Goal: Information Seeking & Learning: Learn about a topic

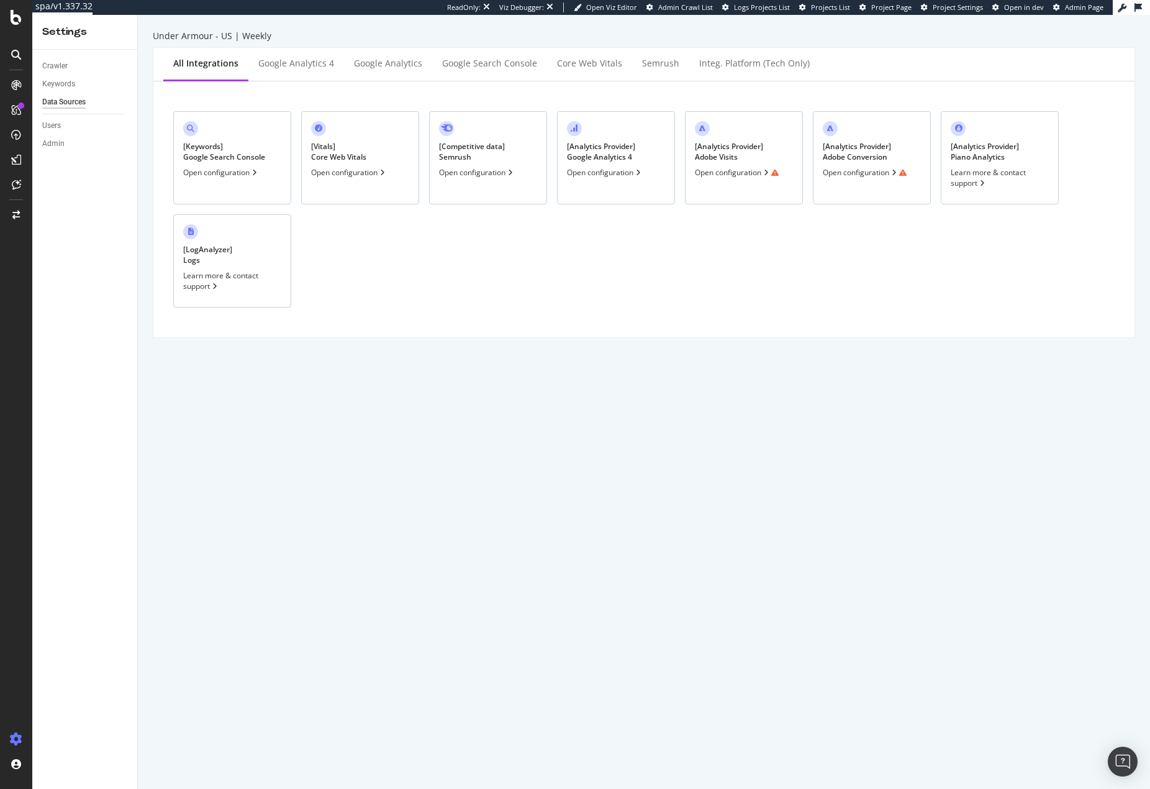
click at [894, 160] on div "[ Analytics Provider ] Adobe Conversion Open configuration" at bounding box center [872, 157] width 118 height 93
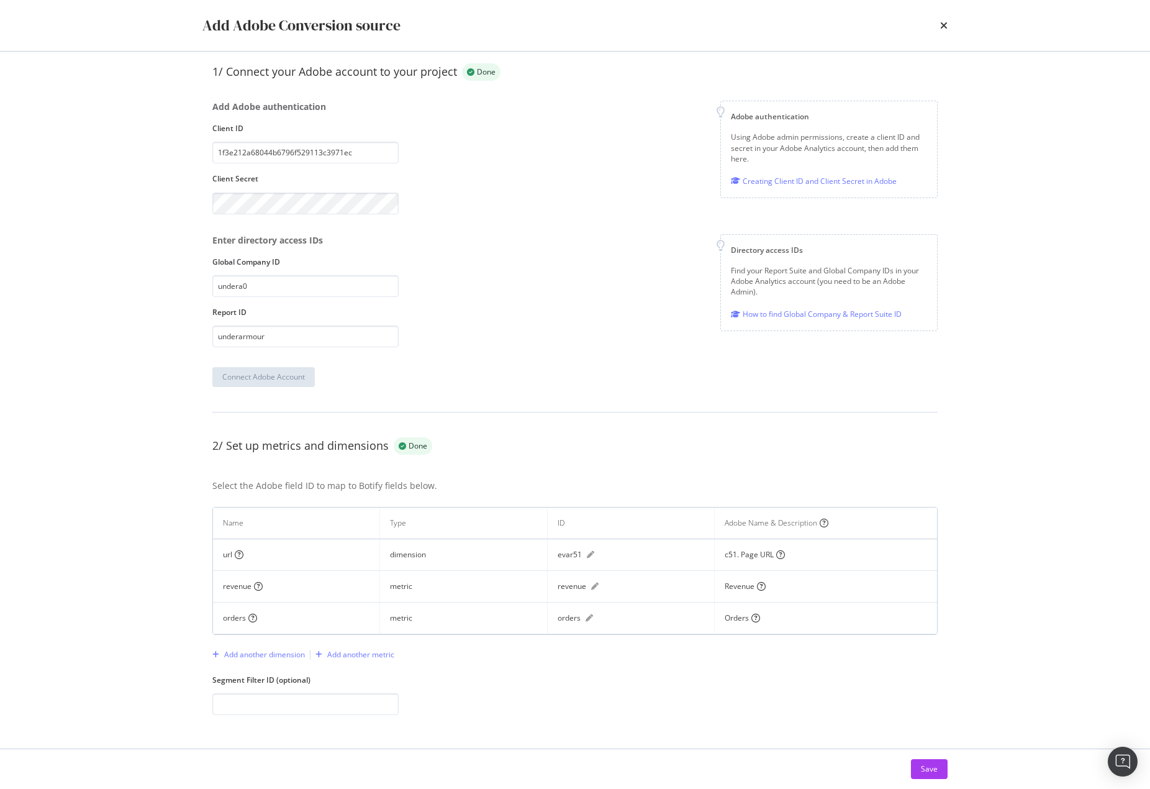
scroll to position [89, 0]
click at [944, 25] on icon "times" at bounding box center [943, 25] width 7 height 10
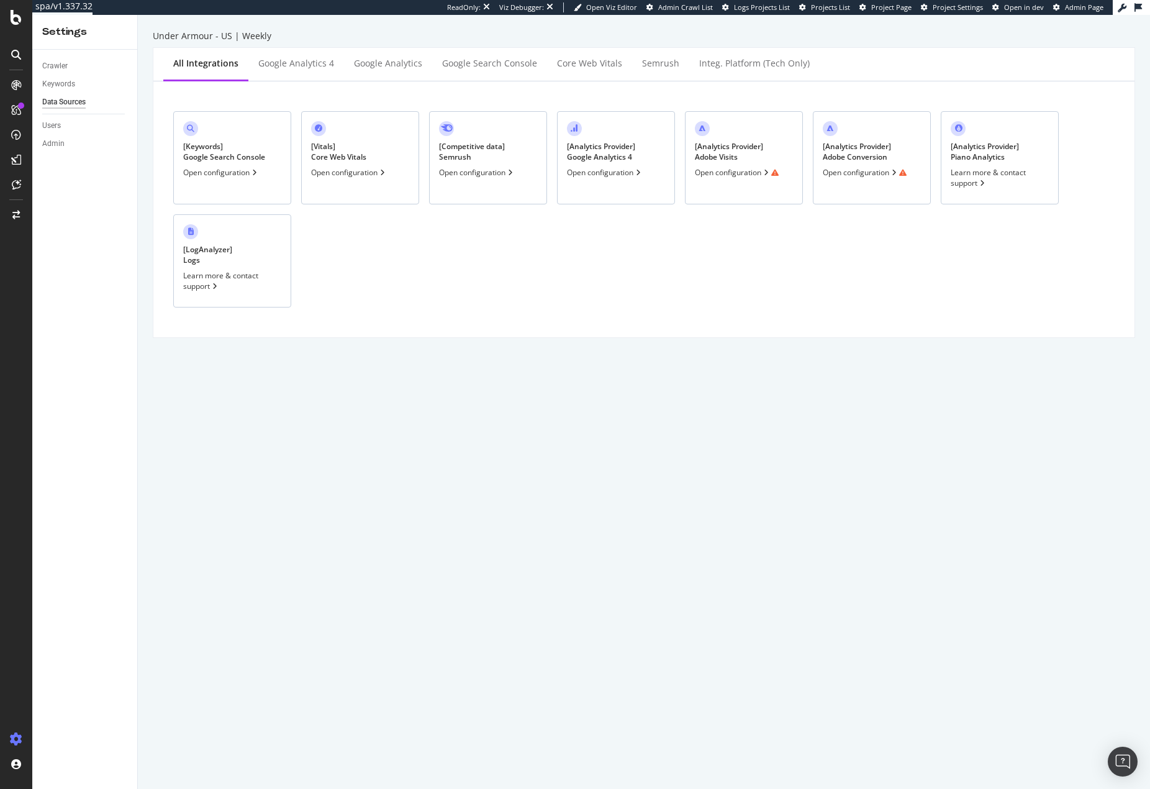
click at [745, 162] on div "[ Analytics Provider ] Adobe Visits Open configuration" at bounding box center [744, 157] width 118 height 93
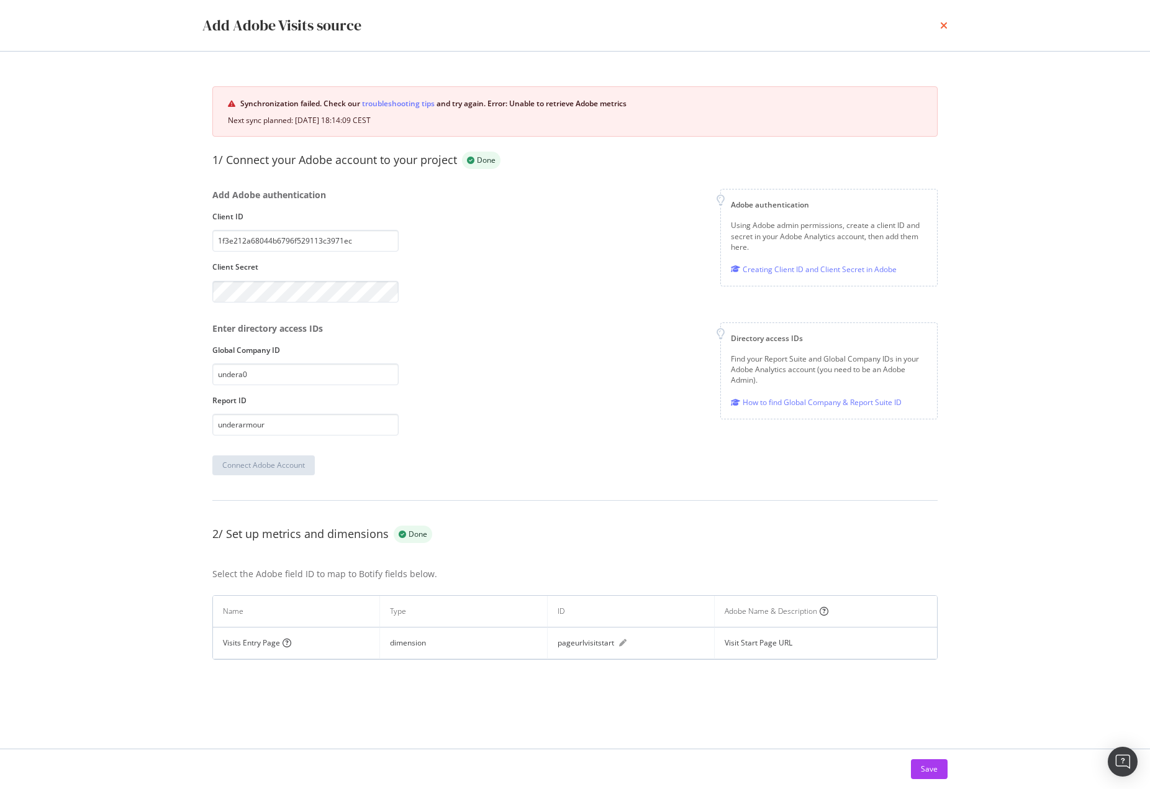
click at [944, 27] on icon "times" at bounding box center [943, 25] width 7 height 10
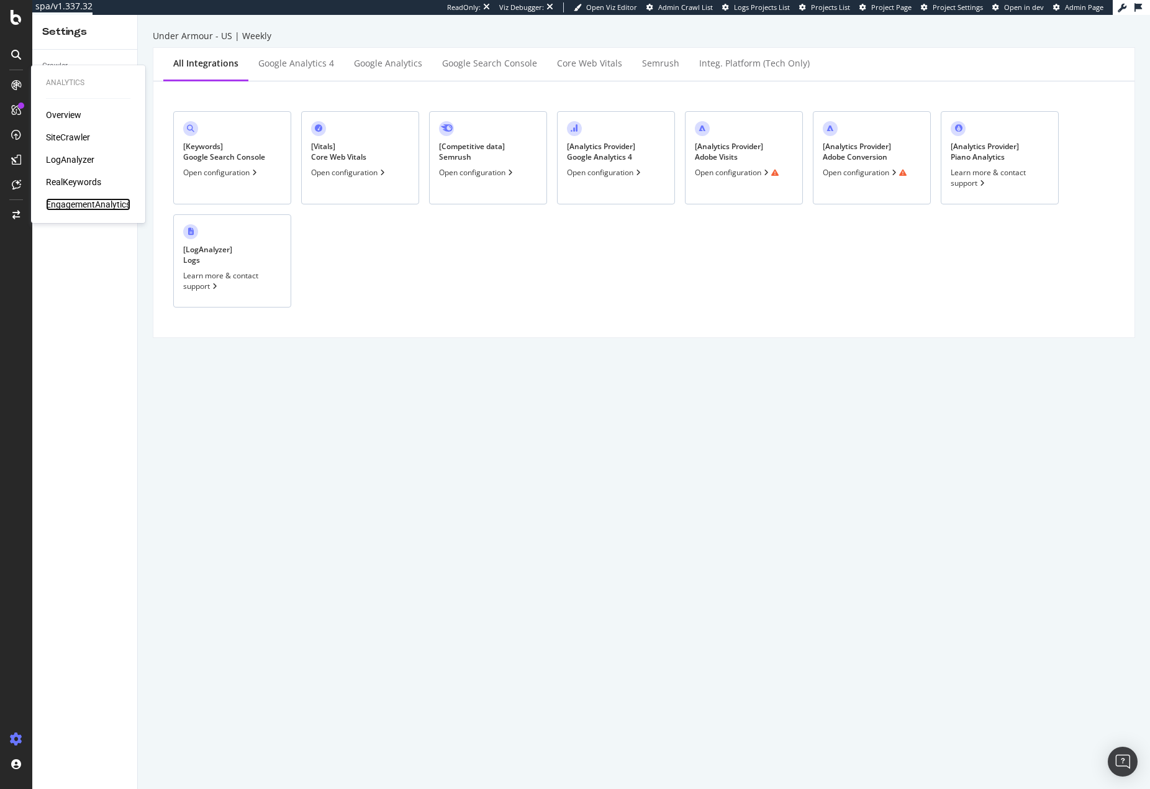
click at [83, 202] on div "EngagementAnalytics" at bounding box center [88, 204] width 84 height 12
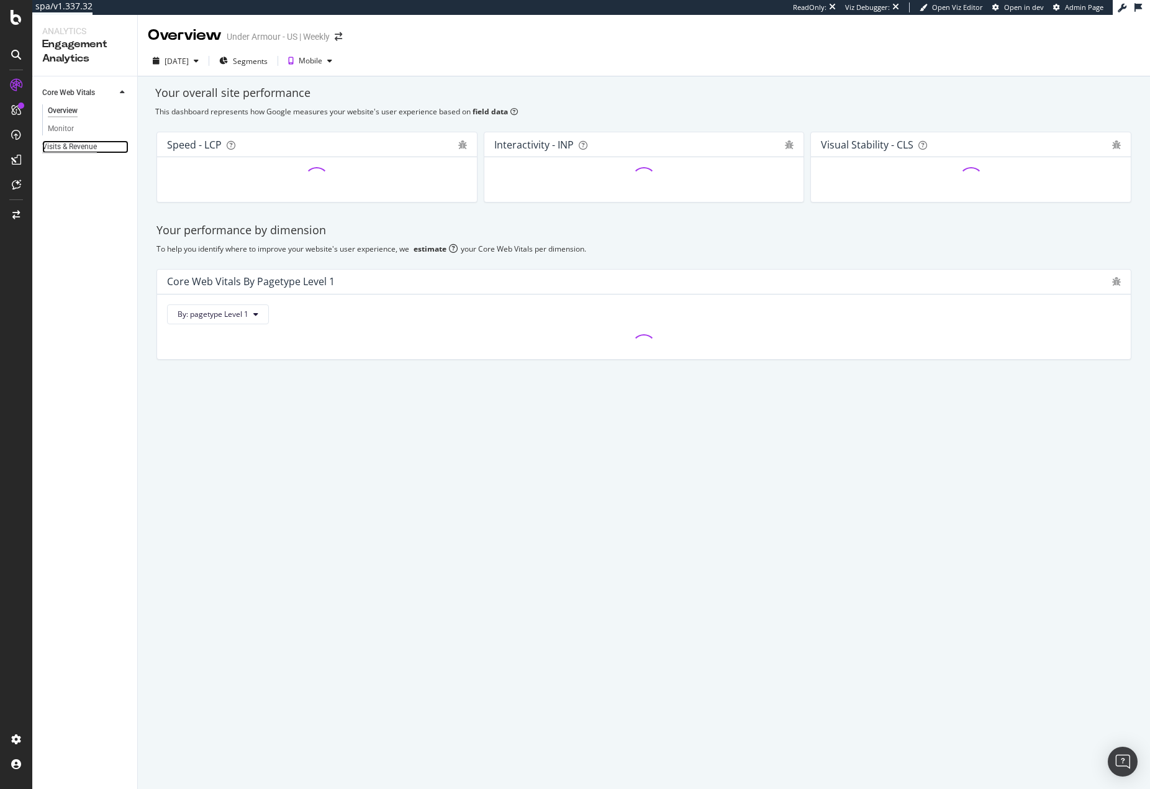
click at [76, 148] on div "Visits & Revenue" at bounding box center [69, 146] width 55 height 13
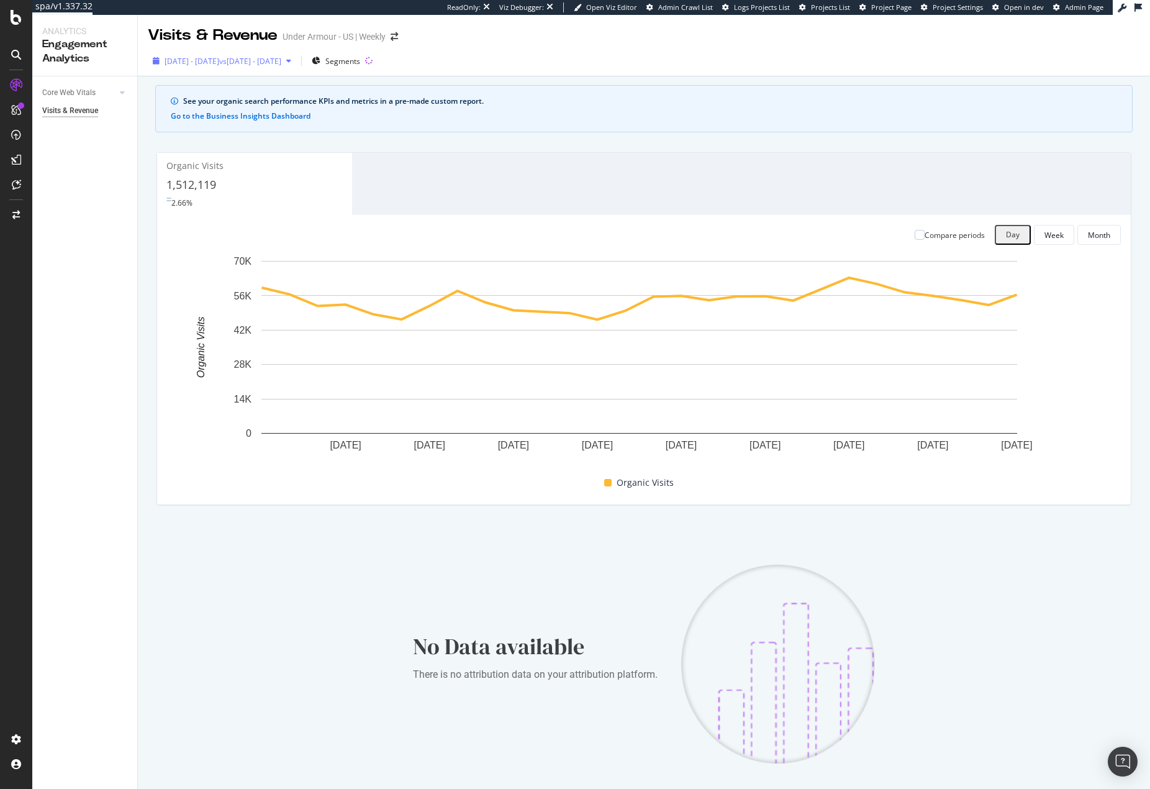
click at [253, 67] on div "2025 Feb. 16th - Mar. 15th vs 2025 Jan. 19th - Feb. 15th" at bounding box center [222, 61] width 148 height 19
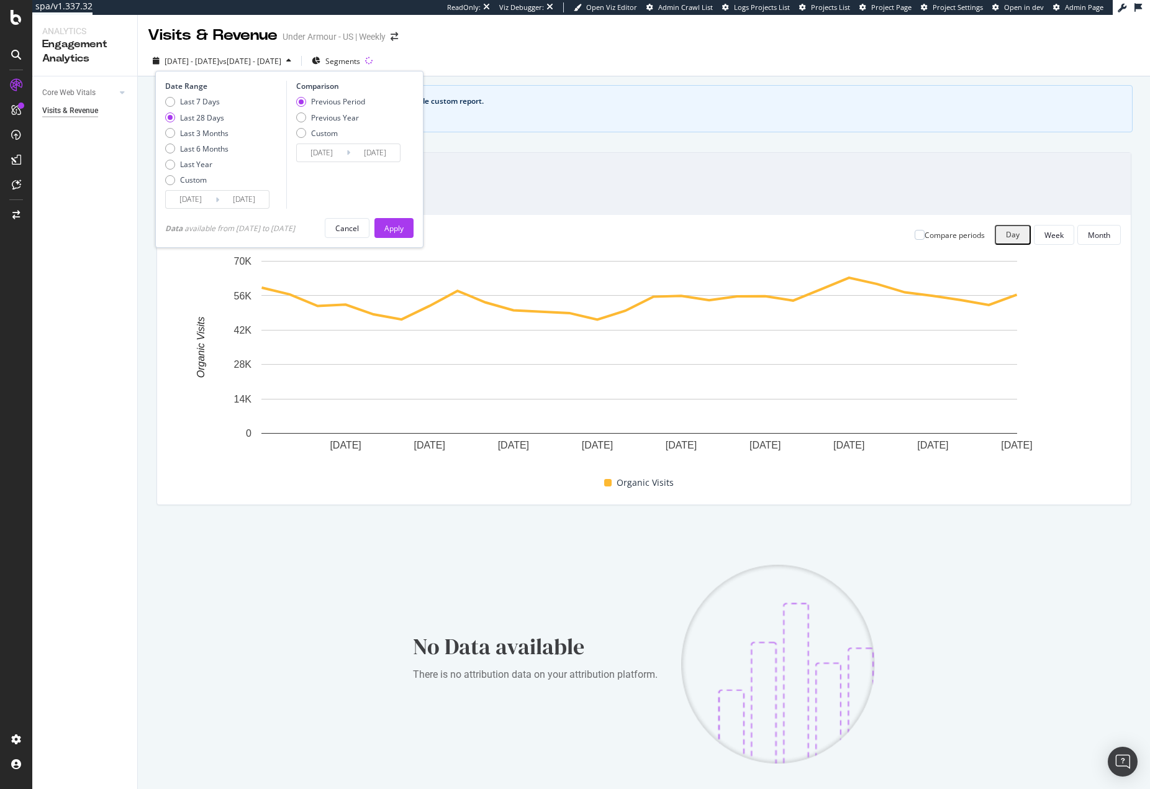
click at [218, 116] on div "Last 28 Days" at bounding box center [202, 117] width 44 height 11
click at [404, 235] on div "Apply" at bounding box center [394, 228] width 19 height 19
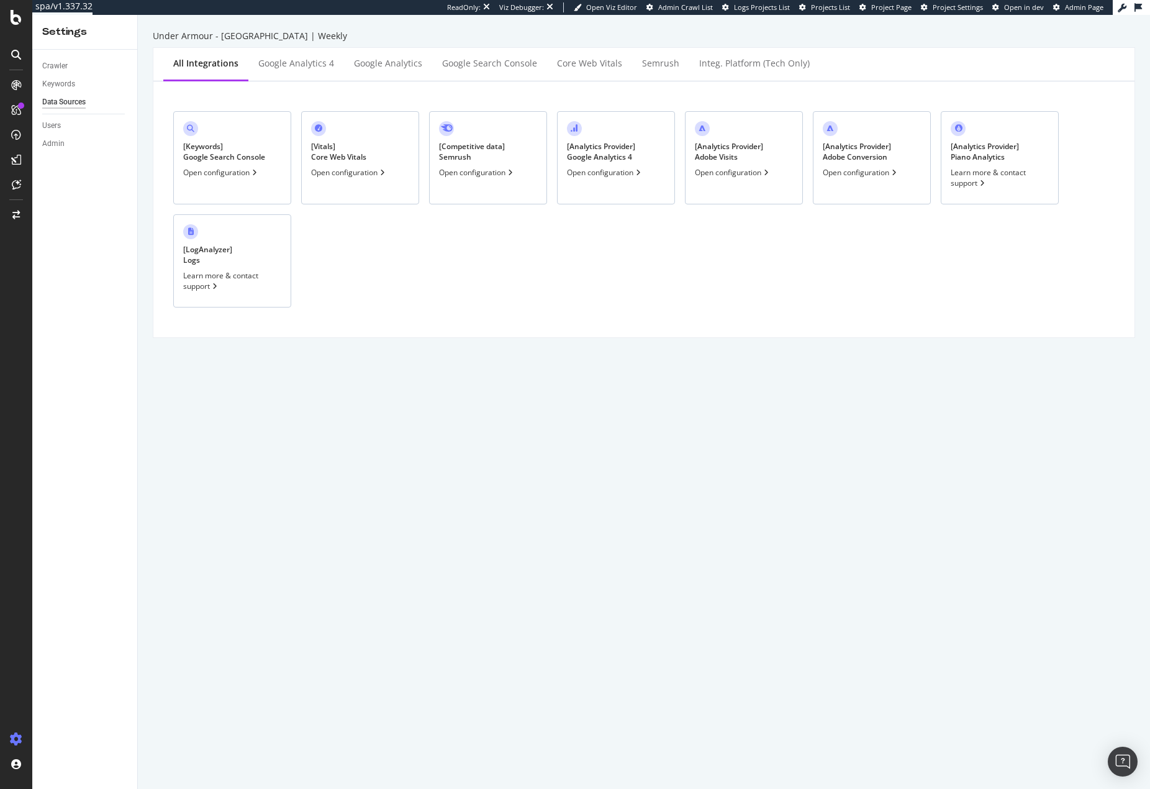
click at [747, 152] on div "[ Analytics Provider ] Adobe Visits" at bounding box center [729, 151] width 68 height 21
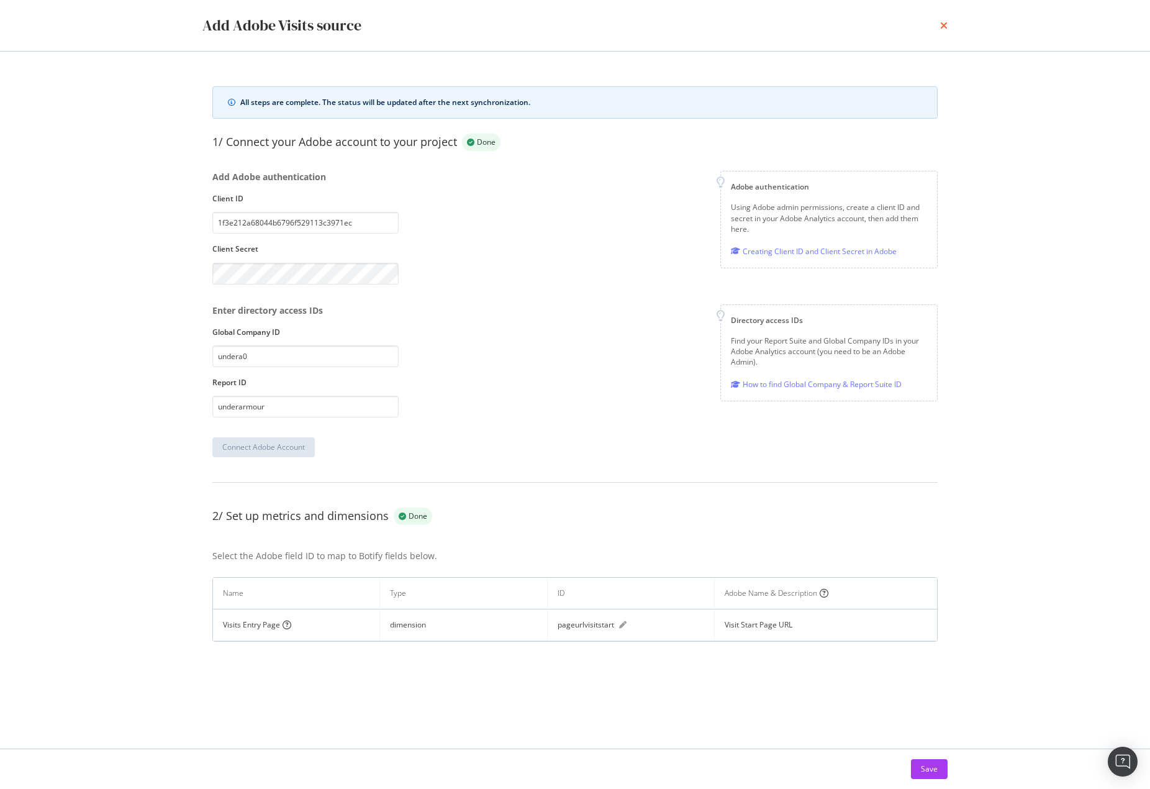
click at [942, 24] on icon "times" at bounding box center [943, 25] width 7 height 10
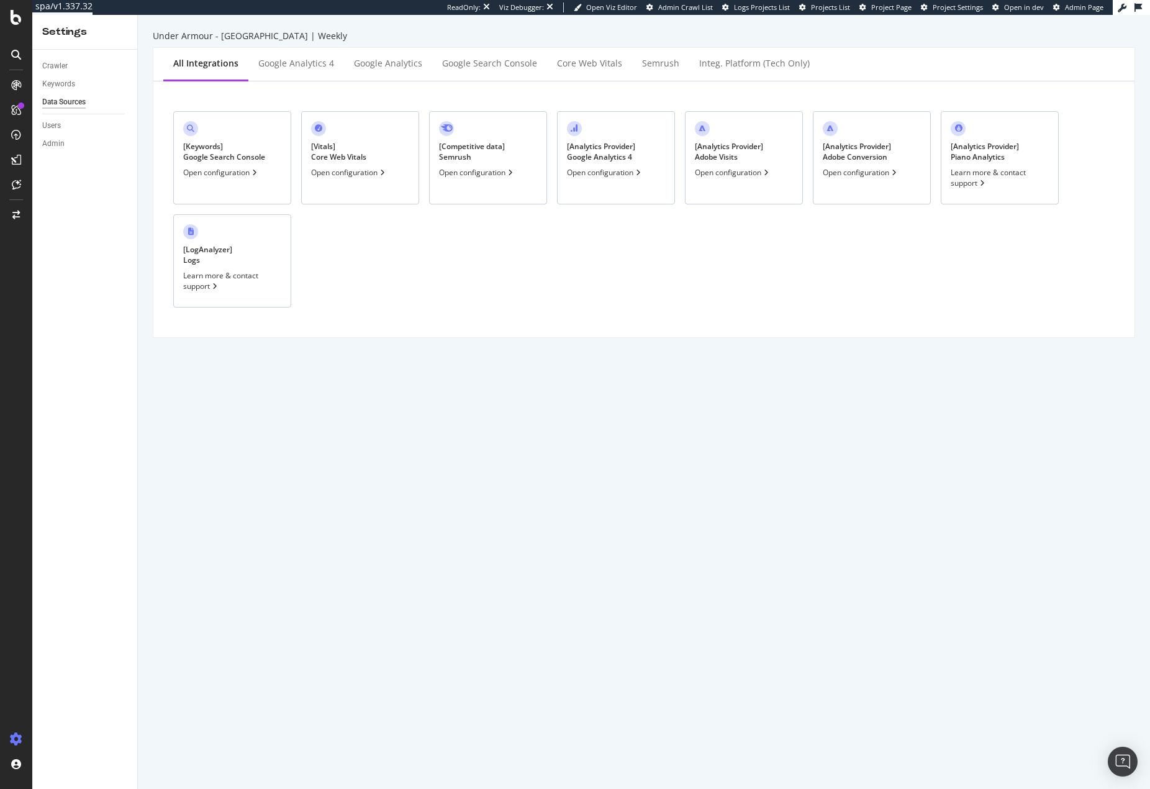
click at [873, 149] on div "[ Analytics Provider ] Adobe Conversion" at bounding box center [857, 151] width 68 height 21
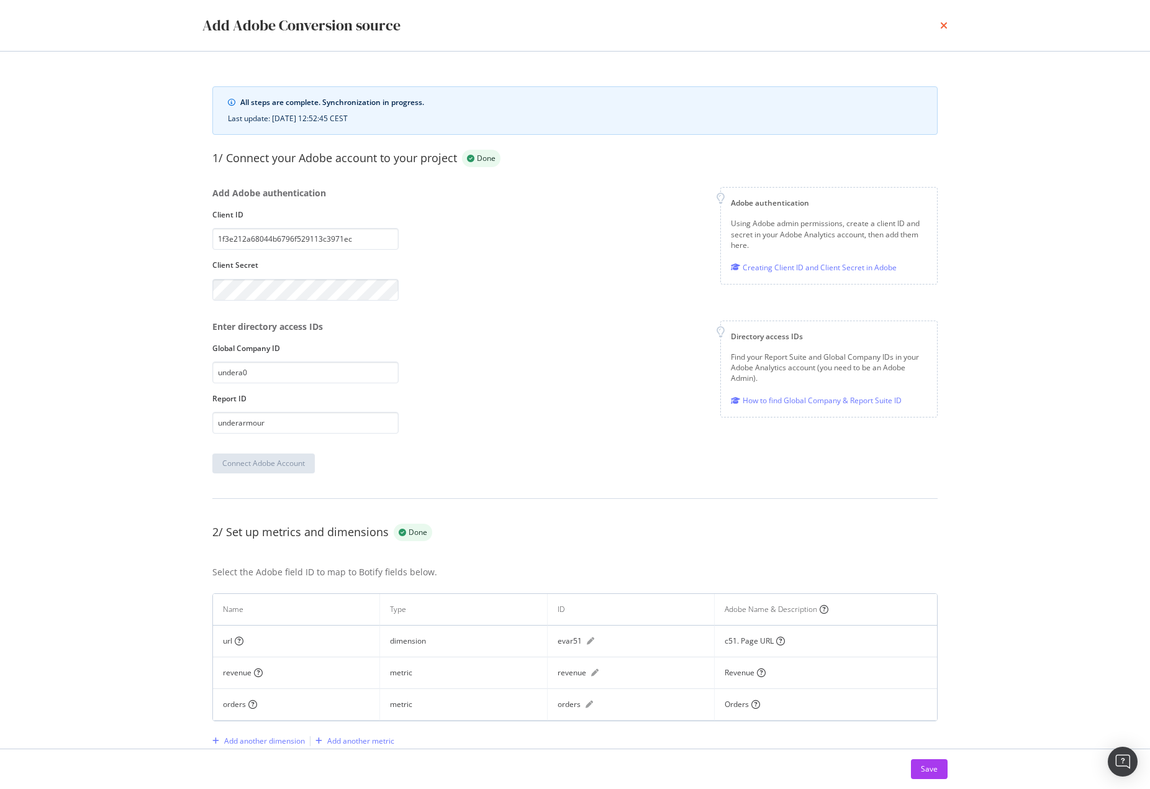
click at [942, 26] on icon "times" at bounding box center [943, 25] width 7 height 10
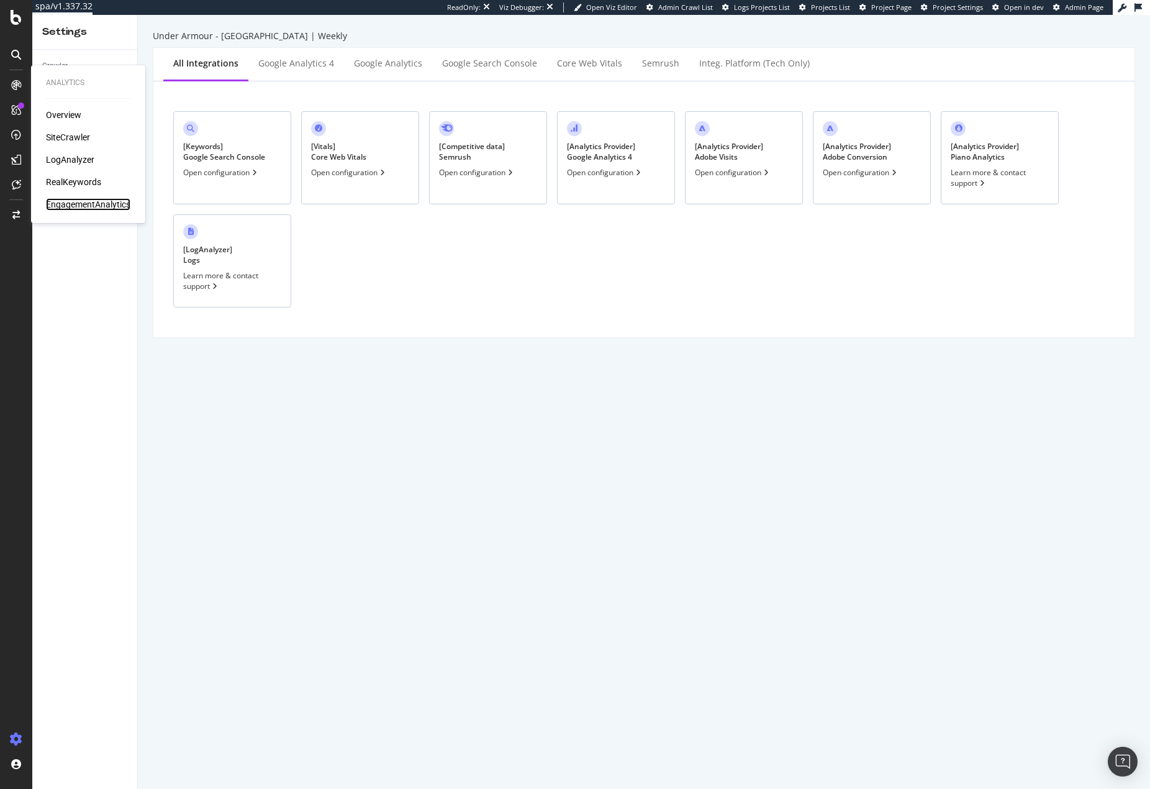
click at [73, 206] on div "EngagementAnalytics" at bounding box center [88, 204] width 84 height 12
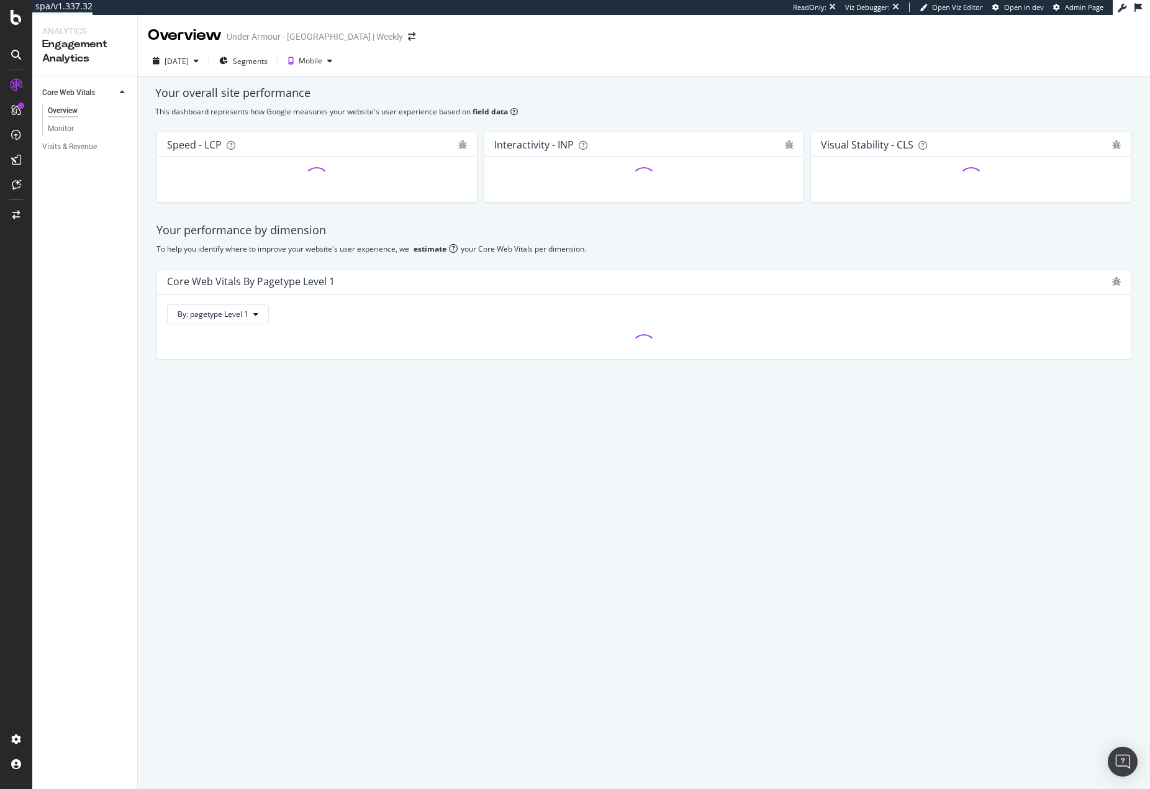
click at [75, 138] on div "Visits & Revenue" at bounding box center [89, 147] width 95 height 18
click at [74, 151] on div "Visits & Revenue" at bounding box center [69, 146] width 55 height 13
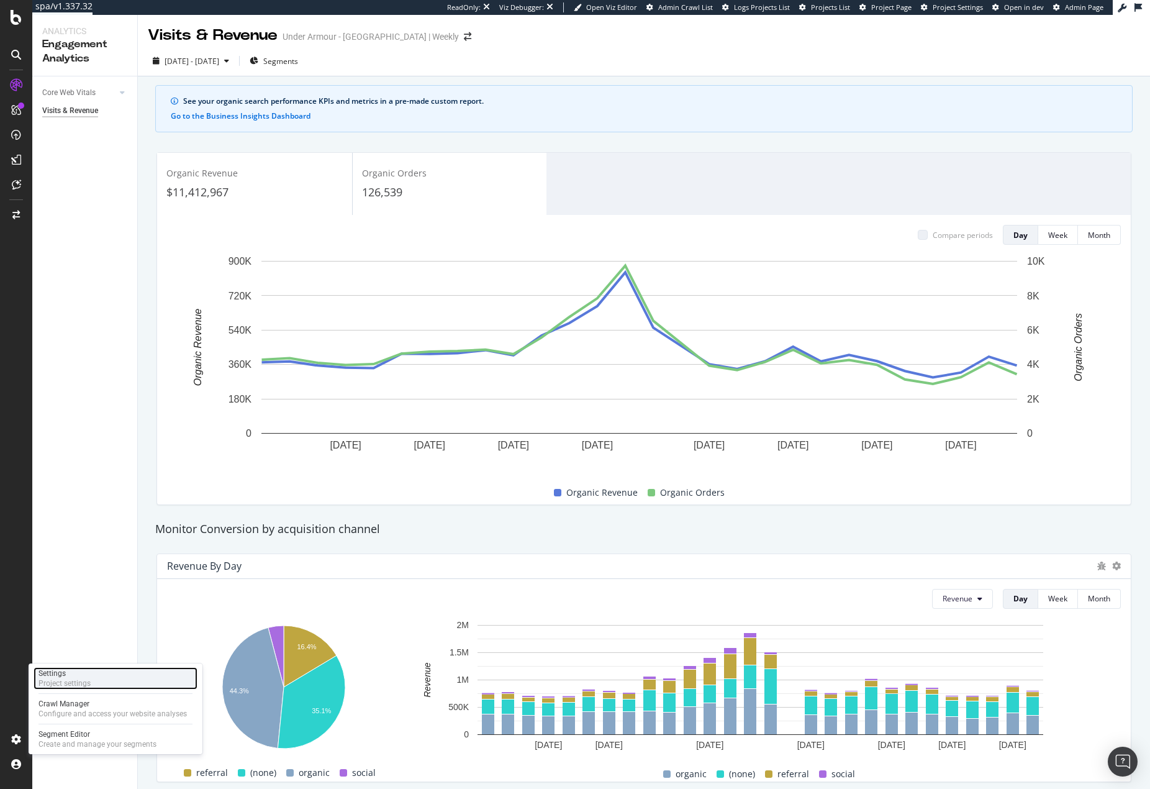
click at [63, 683] on div "Project settings" at bounding box center [65, 683] width 52 height 10
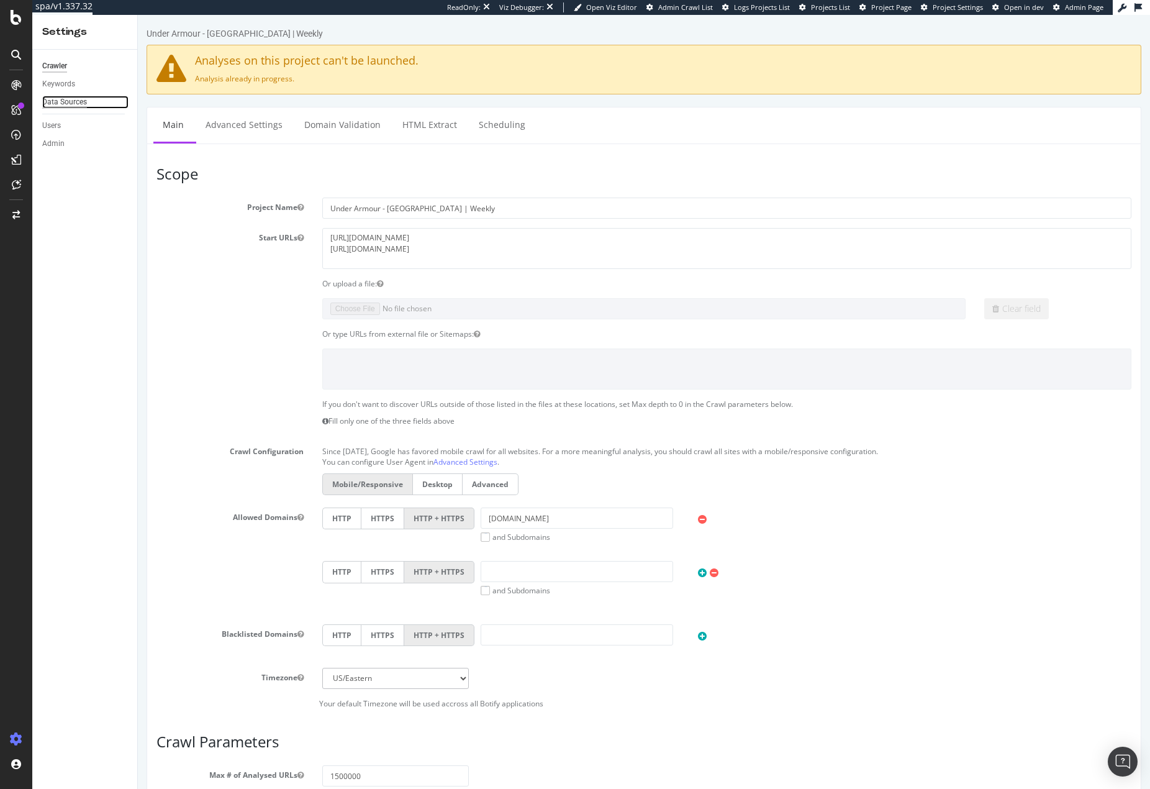
click at [66, 107] on div "Data Sources" at bounding box center [64, 102] width 45 height 13
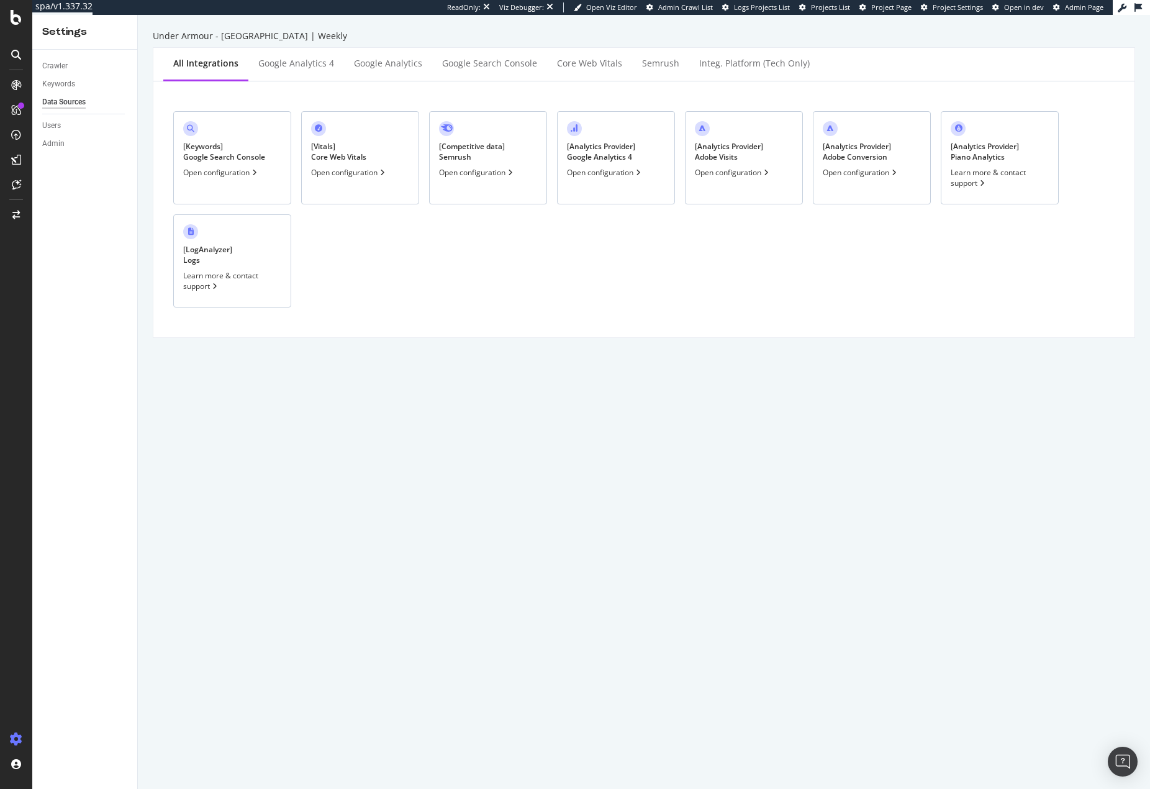
click at [776, 158] on div "[ Analytics Provider ] Adobe Visits Open configuration" at bounding box center [744, 157] width 118 height 93
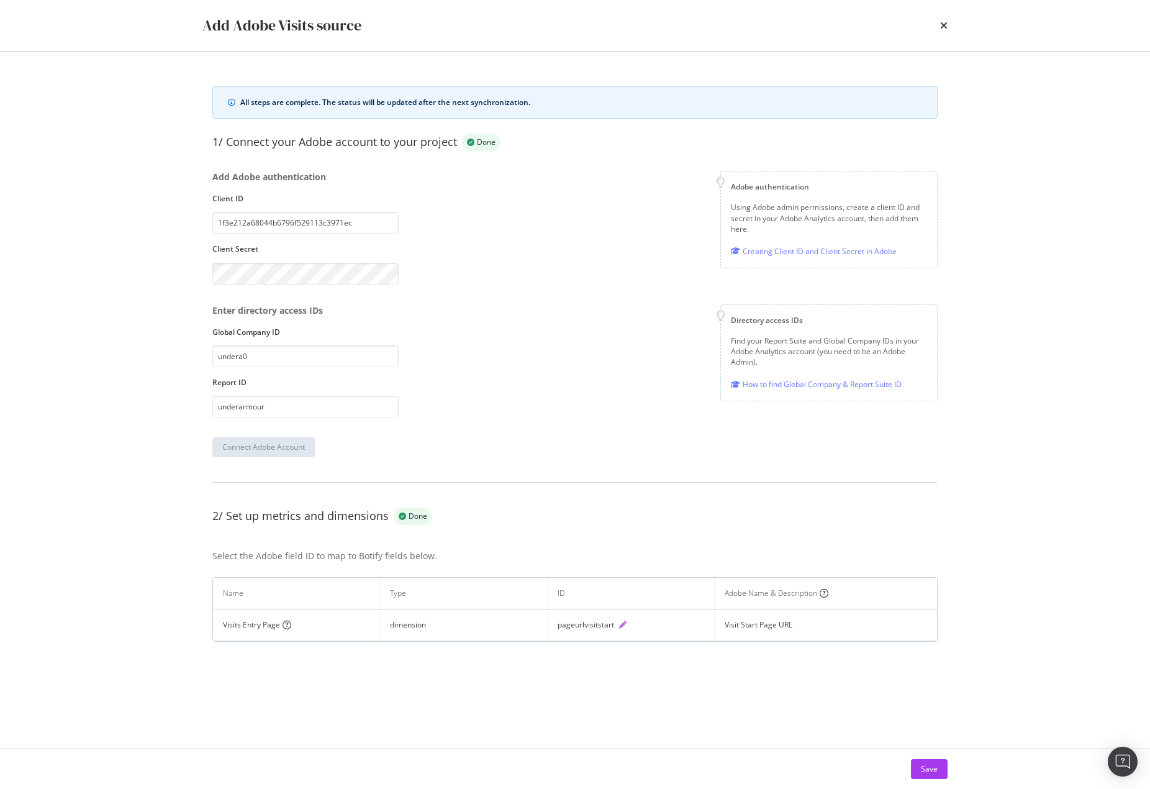
click at [626, 623] on icon "pen" at bounding box center [622, 624] width 7 height 7
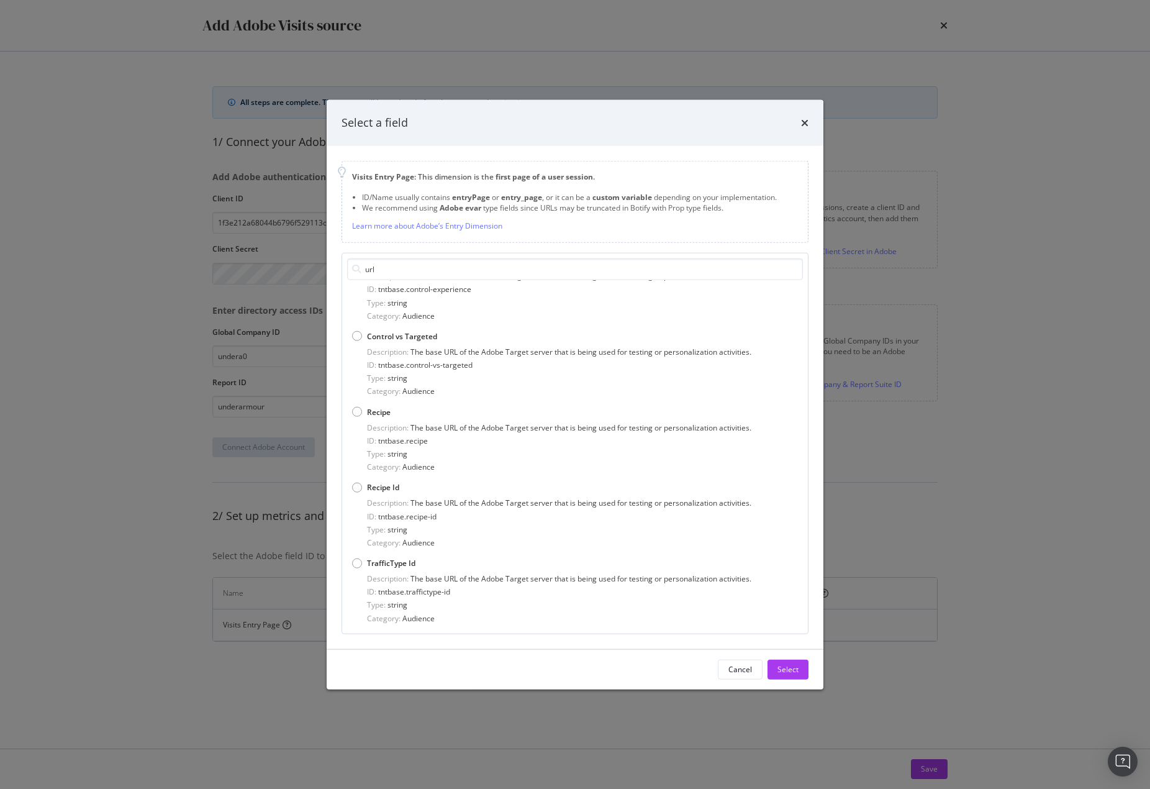
scroll to position [1888, 0]
drag, startPoint x: 396, startPoint y: 270, endPoint x: 339, endPoint y: 270, distance: 57.8
click at [339, 270] on div "Visits Entry Page : This dimension is the first page of a user session . ID/Nam…" at bounding box center [575, 396] width 497 height 503
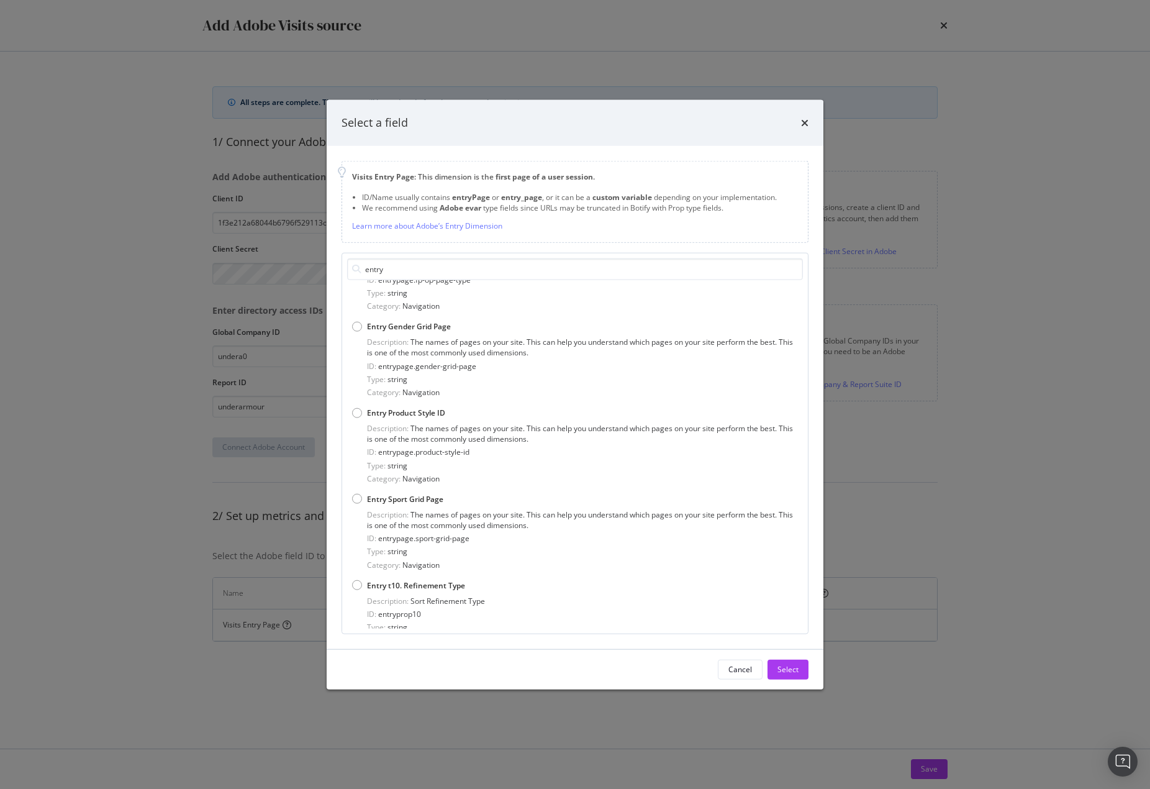
type input "entry"
click at [355, 265] on icon "modal" at bounding box center [356, 268] width 9 height 9
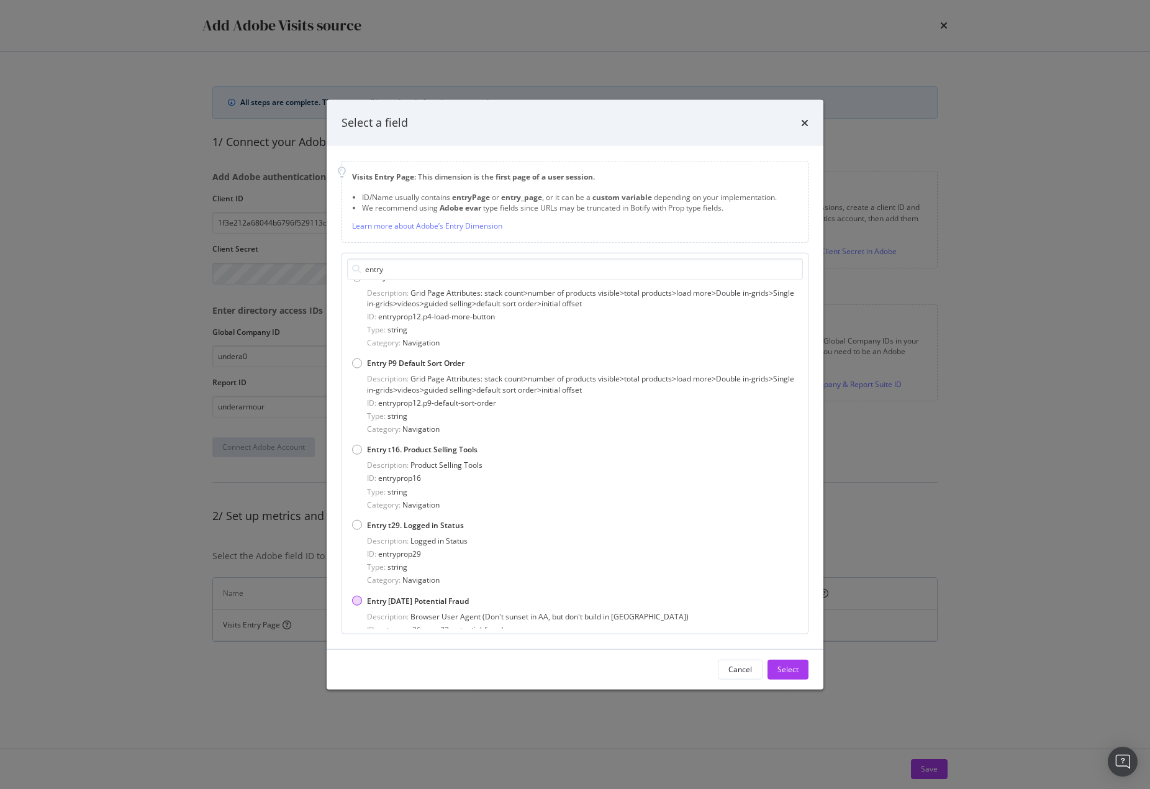
scroll to position [4308, 0]
click at [735, 675] on div "Cancel" at bounding box center [741, 668] width 24 height 17
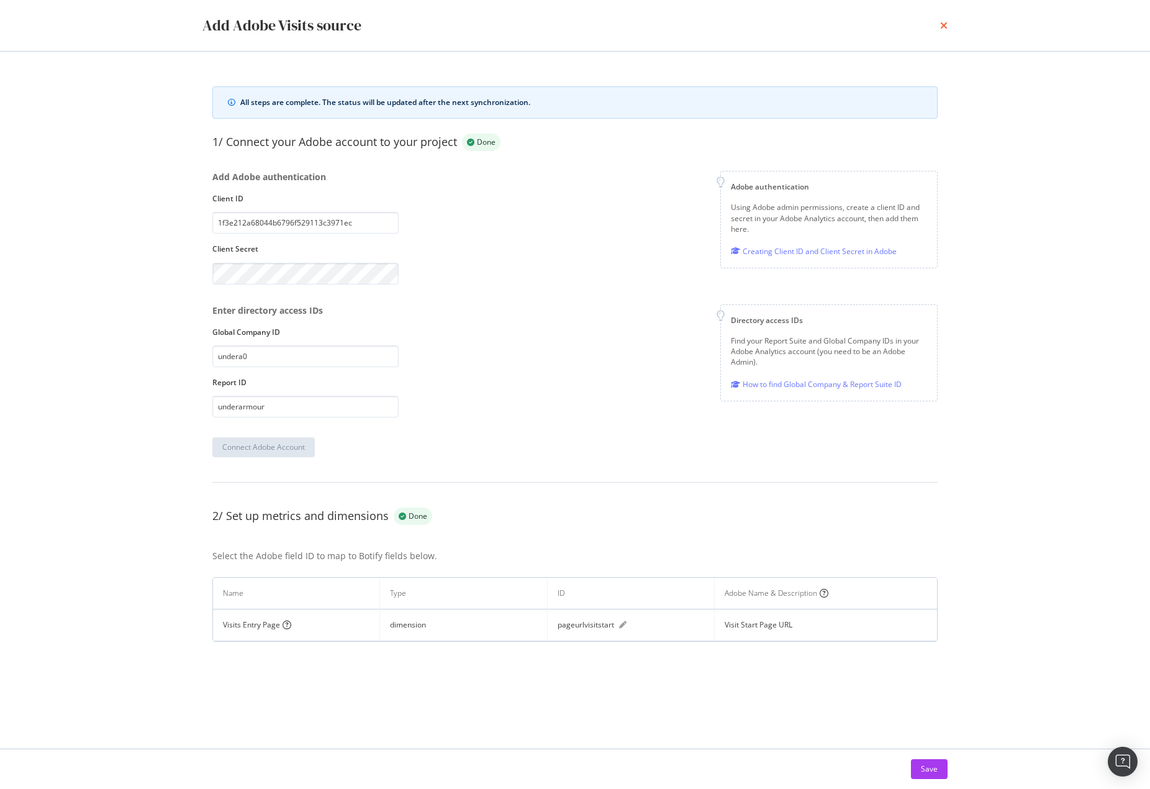
click at [945, 22] on icon "times" at bounding box center [943, 25] width 7 height 10
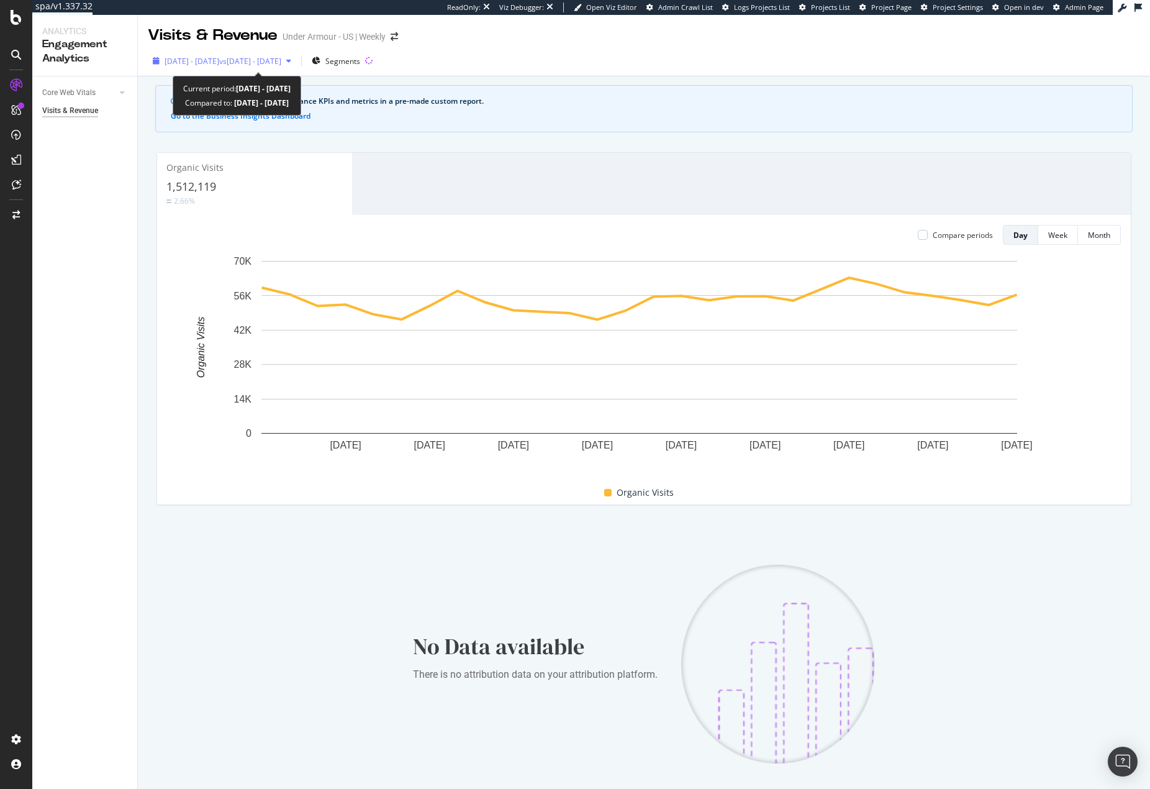
click at [219, 61] on span "2025 Feb. 16th - Mar. 15th" at bounding box center [192, 61] width 55 height 11
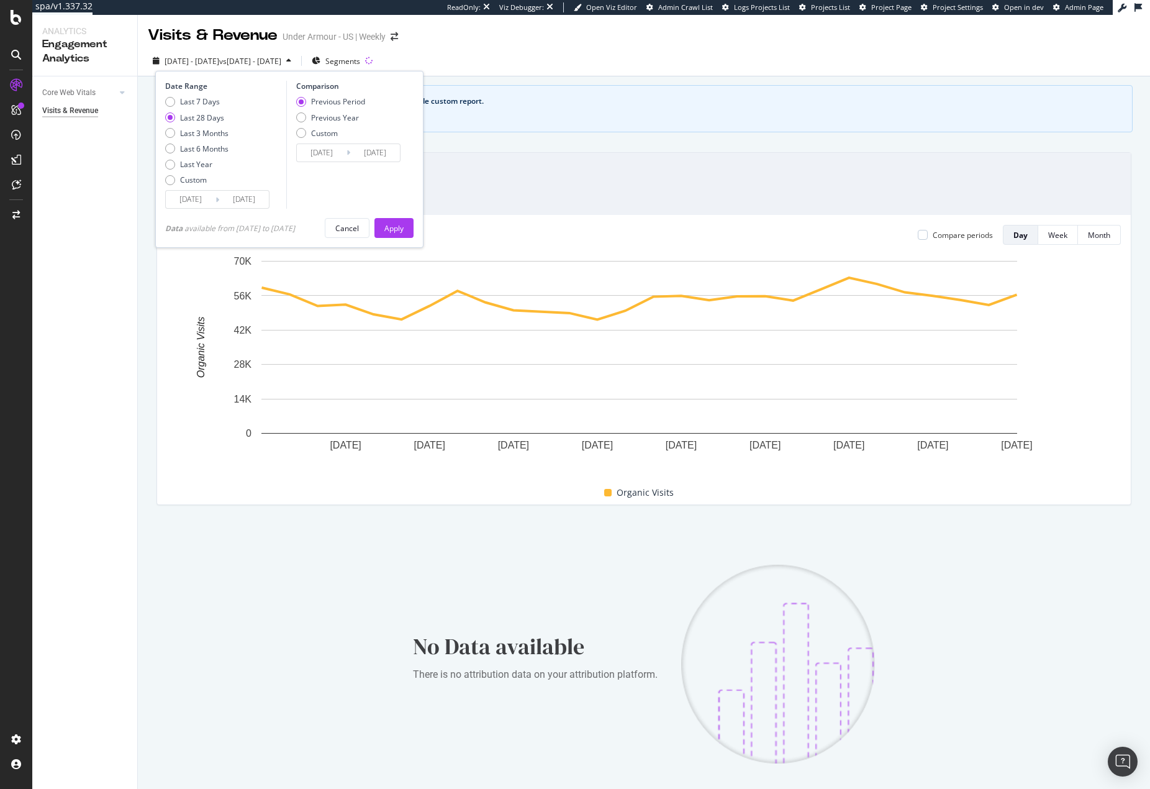
click at [216, 115] on div "Last 28 Days" at bounding box center [202, 117] width 44 height 11
click at [210, 102] on div "Last 7 Days" at bounding box center [200, 101] width 40 height 11
type input "2025/03/09"
type input "2025/03/02"
type input "2025/03/08"
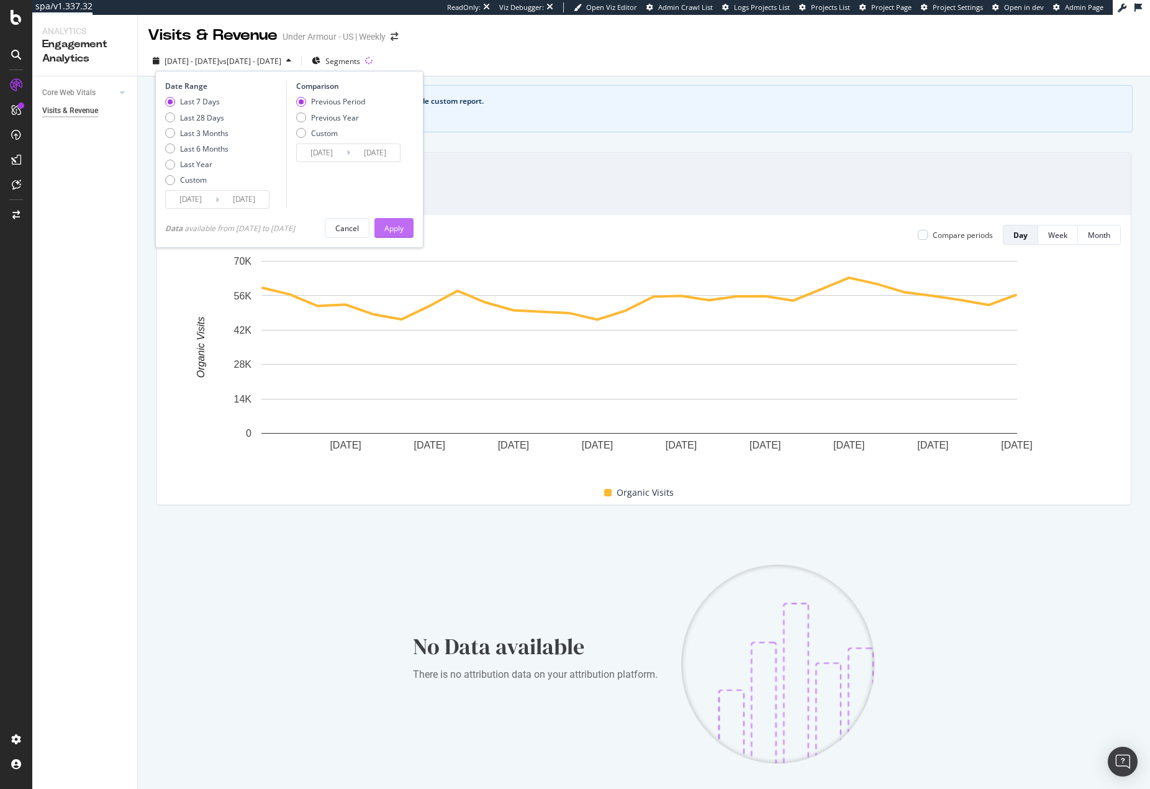
click at [404, 228] on div "Apply" at bounding box center [394, 228] width 19 height 11
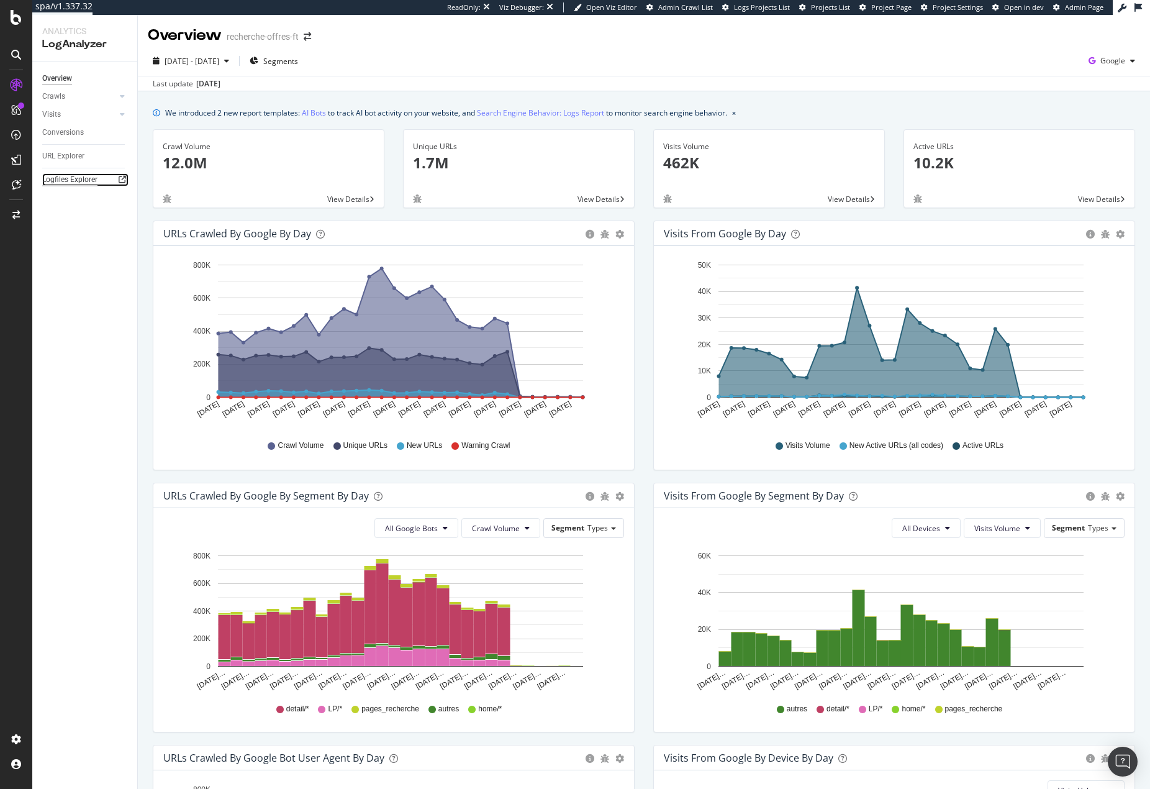
click at [66, 181] on div "Logfiles Explorer" at bounding box center [69, 179] width 55 height 13
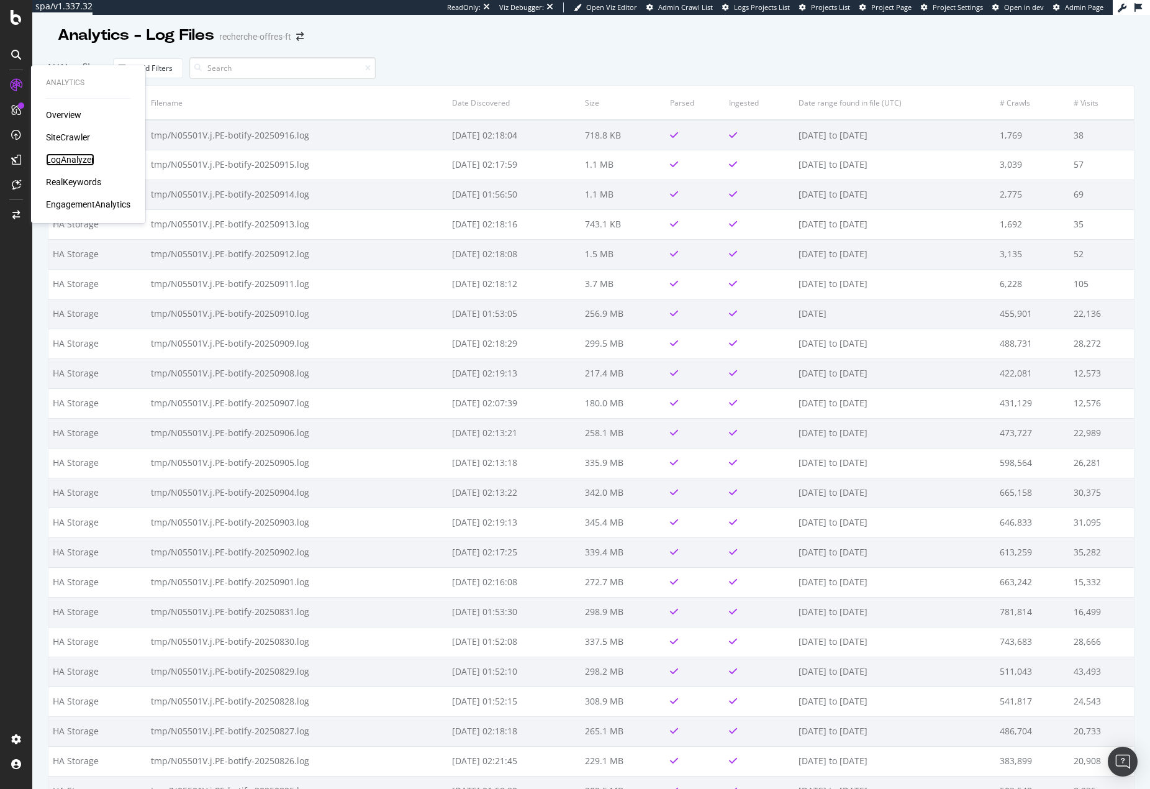
click at [89, 158] on div "LogAnalyzer" at bounding box center [70, 159] width 48 height 12
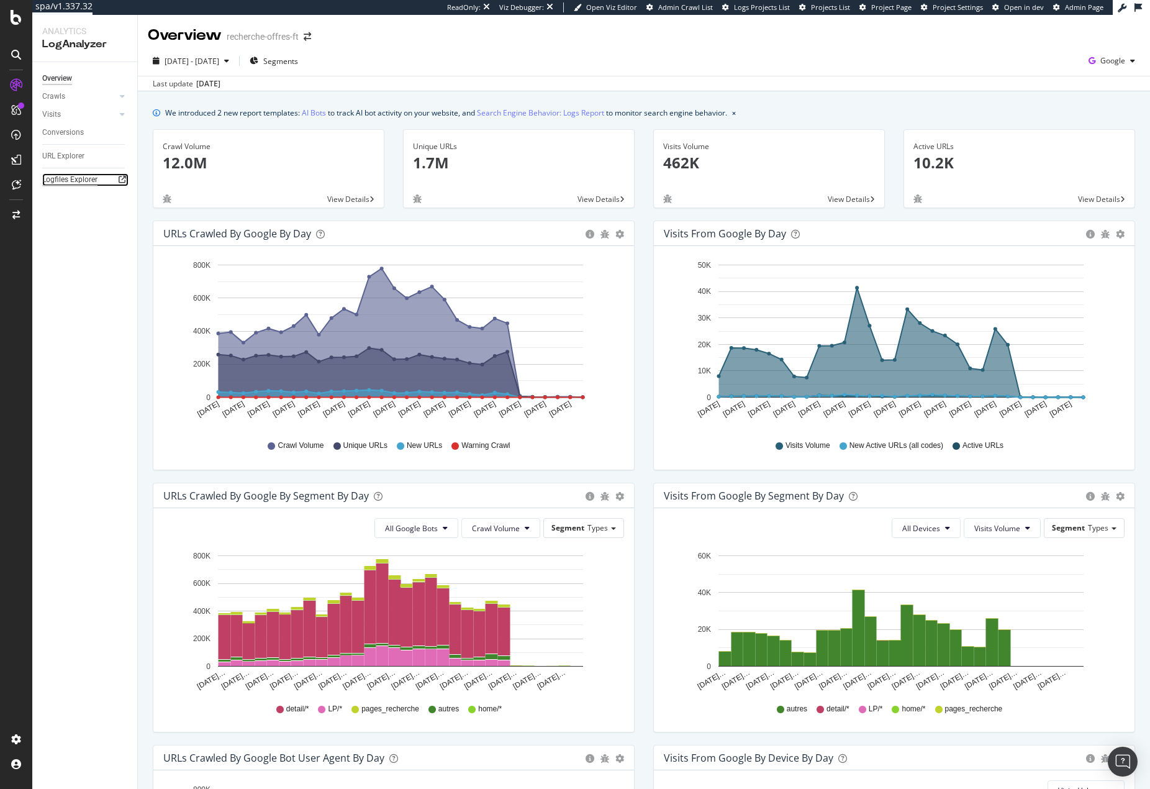
click at [73, 182] on div "Logfiles Explorer" at bounding box center [69, 179] width 55 height 13
